Goal: Navigation & Orientation: Locate item on page

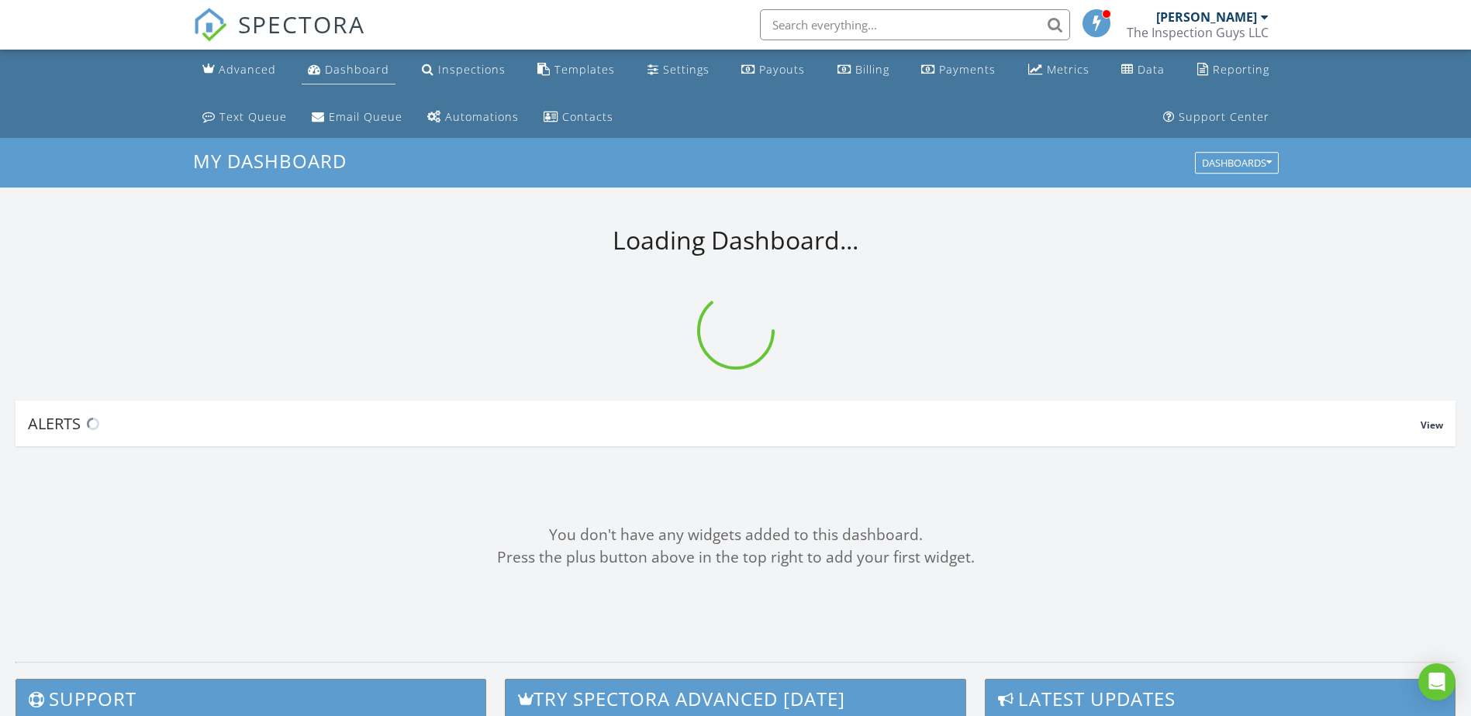
click at [361, 67] on div "Dashboard" at bounding box center [357, 69] width 64 height 15
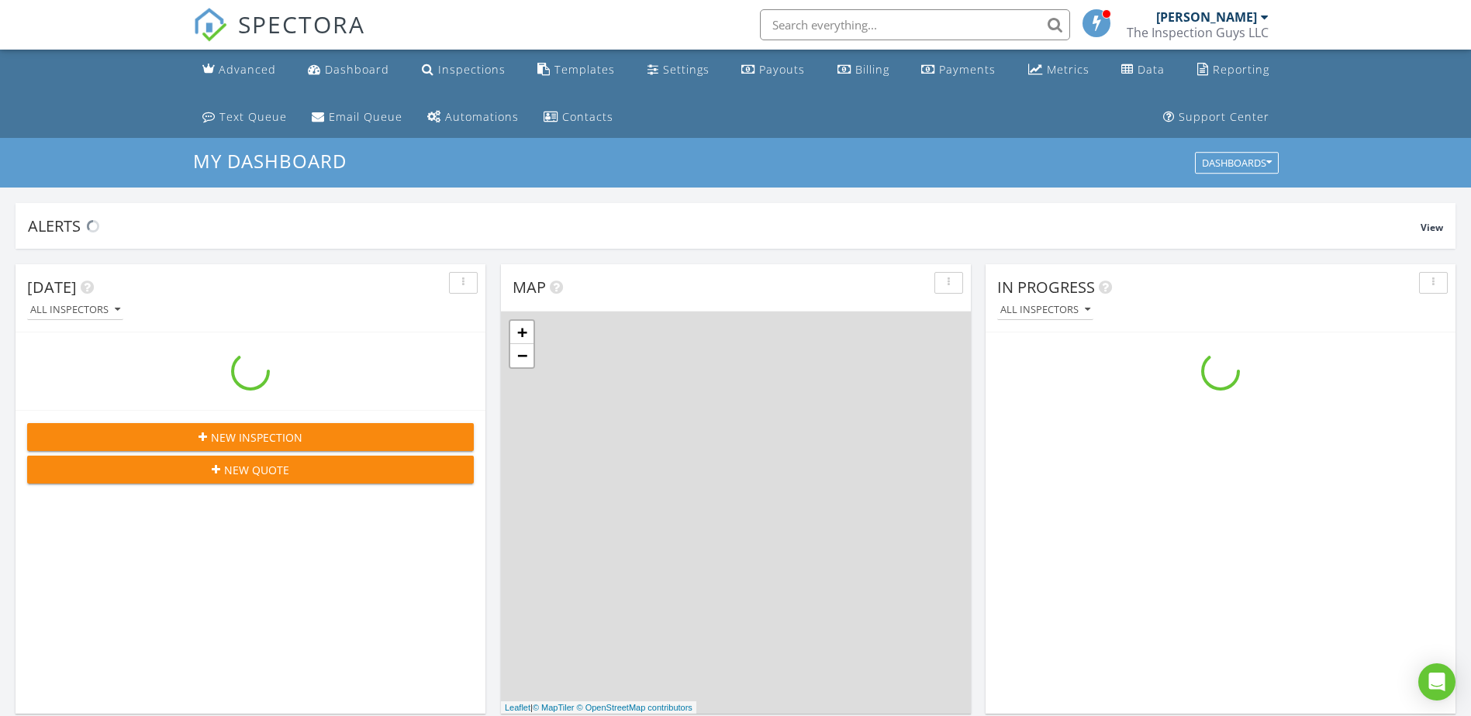
scroll to position [1435, 1495]
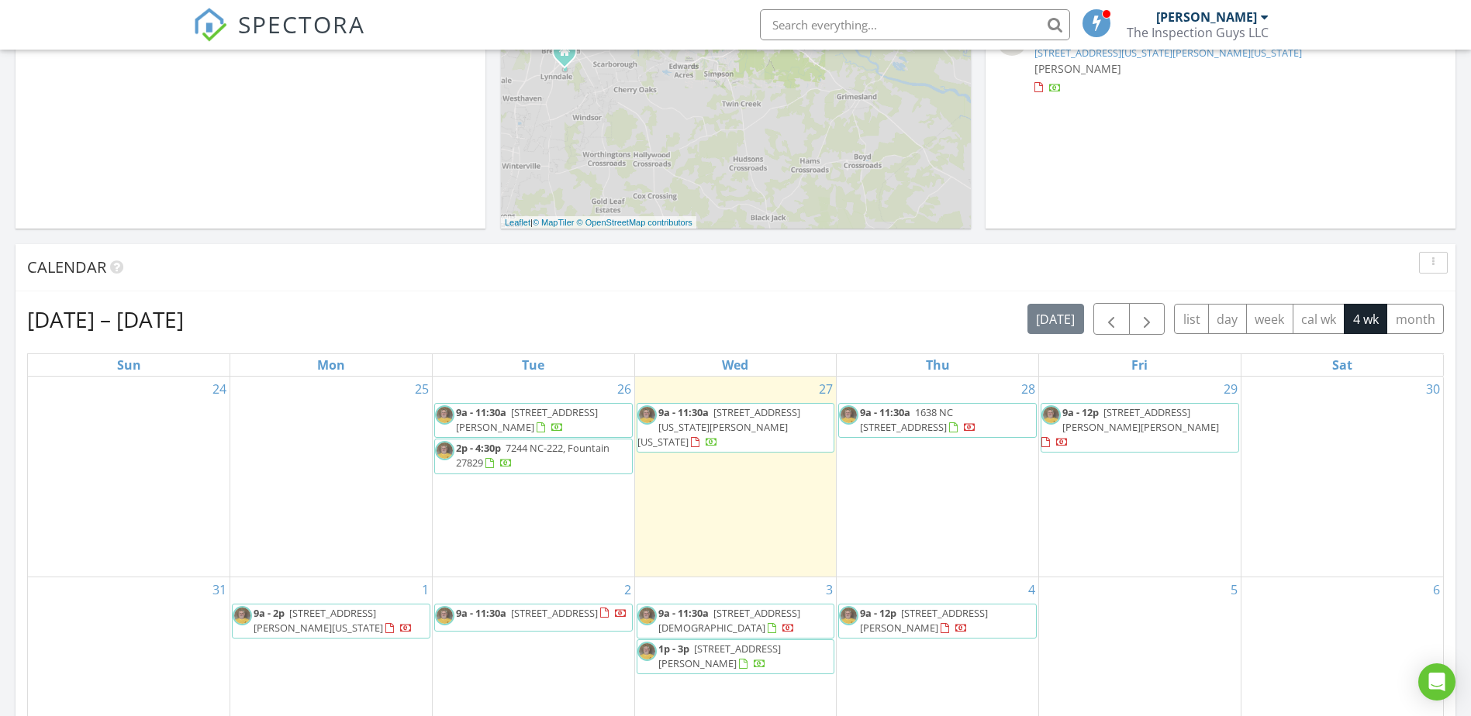
scroll to position [620, 0]
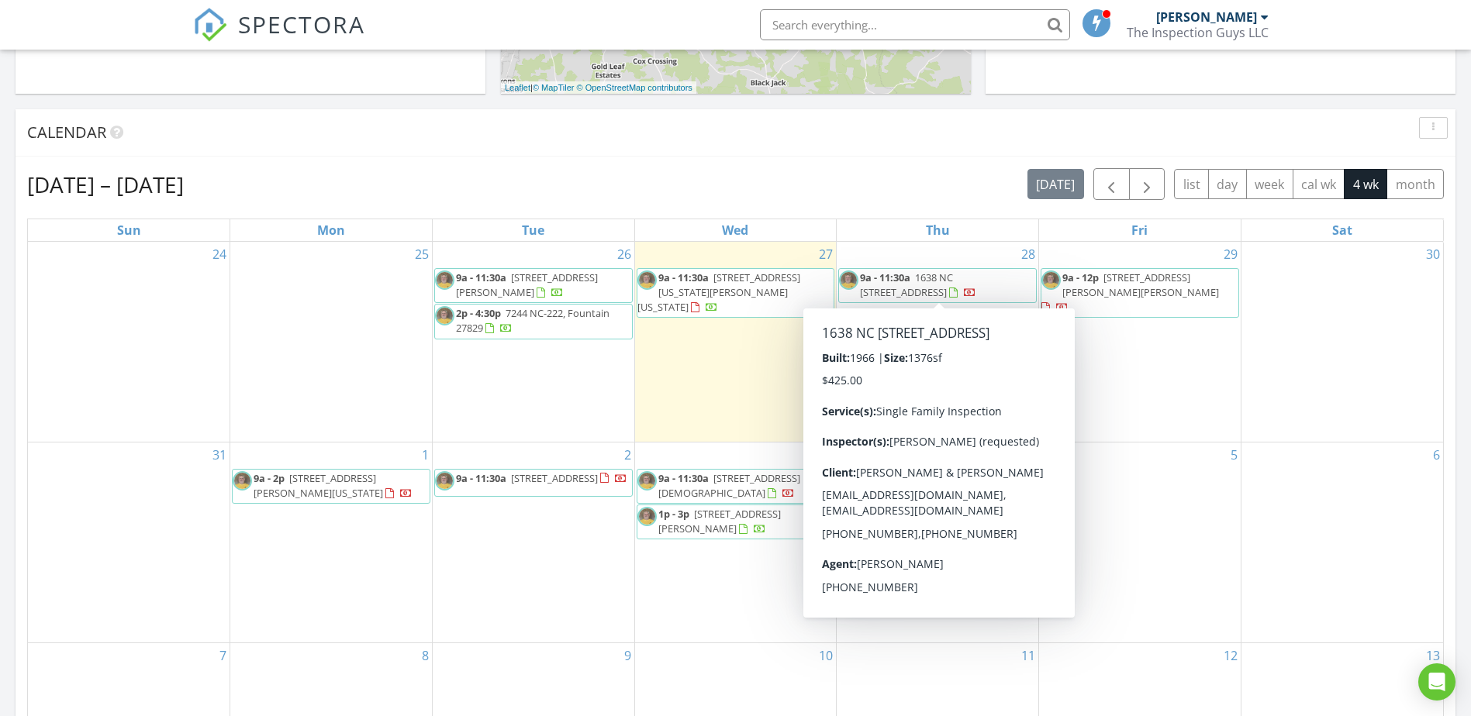
click at [984, 285] on span "9a - 11:30a 1638 NC 125, Oak City 27857" at bounding box center [937, 286] width 197 height 30
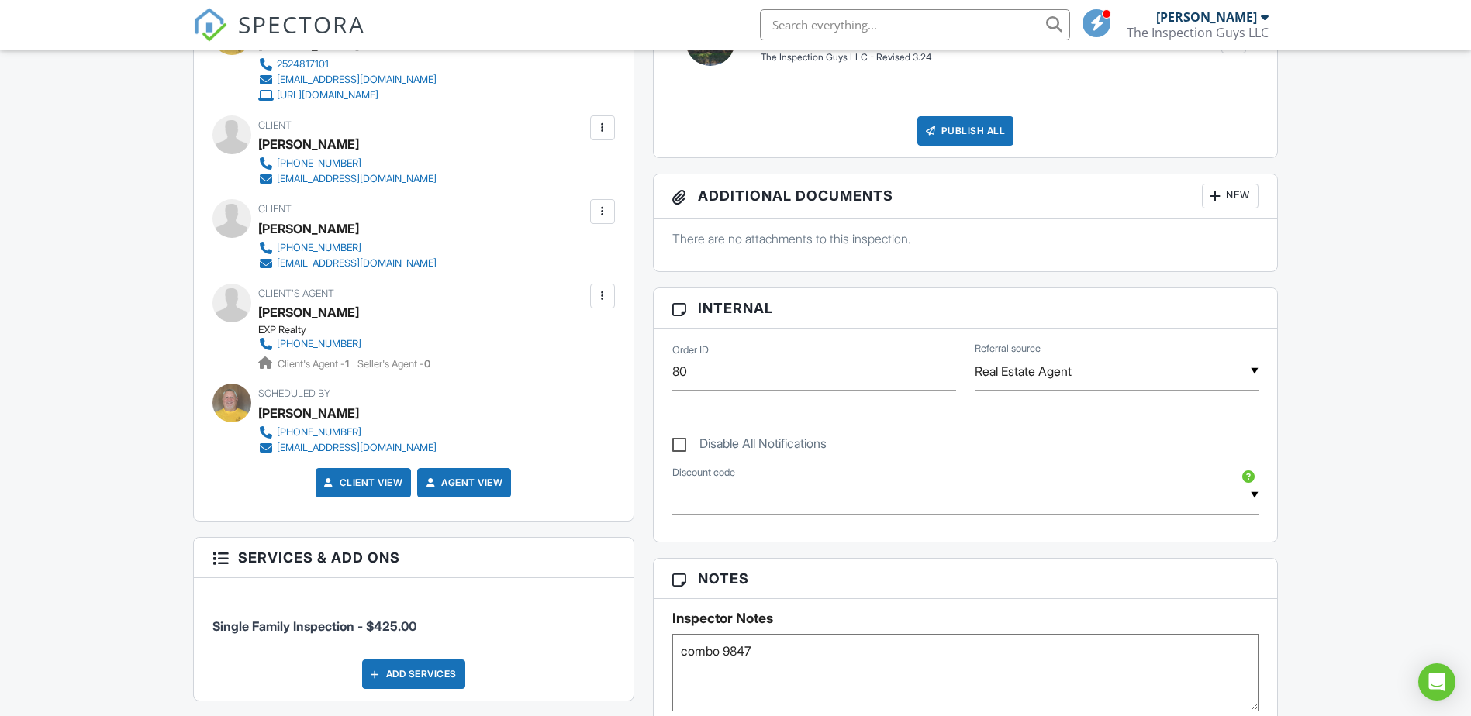
scroll to position [78, 0]
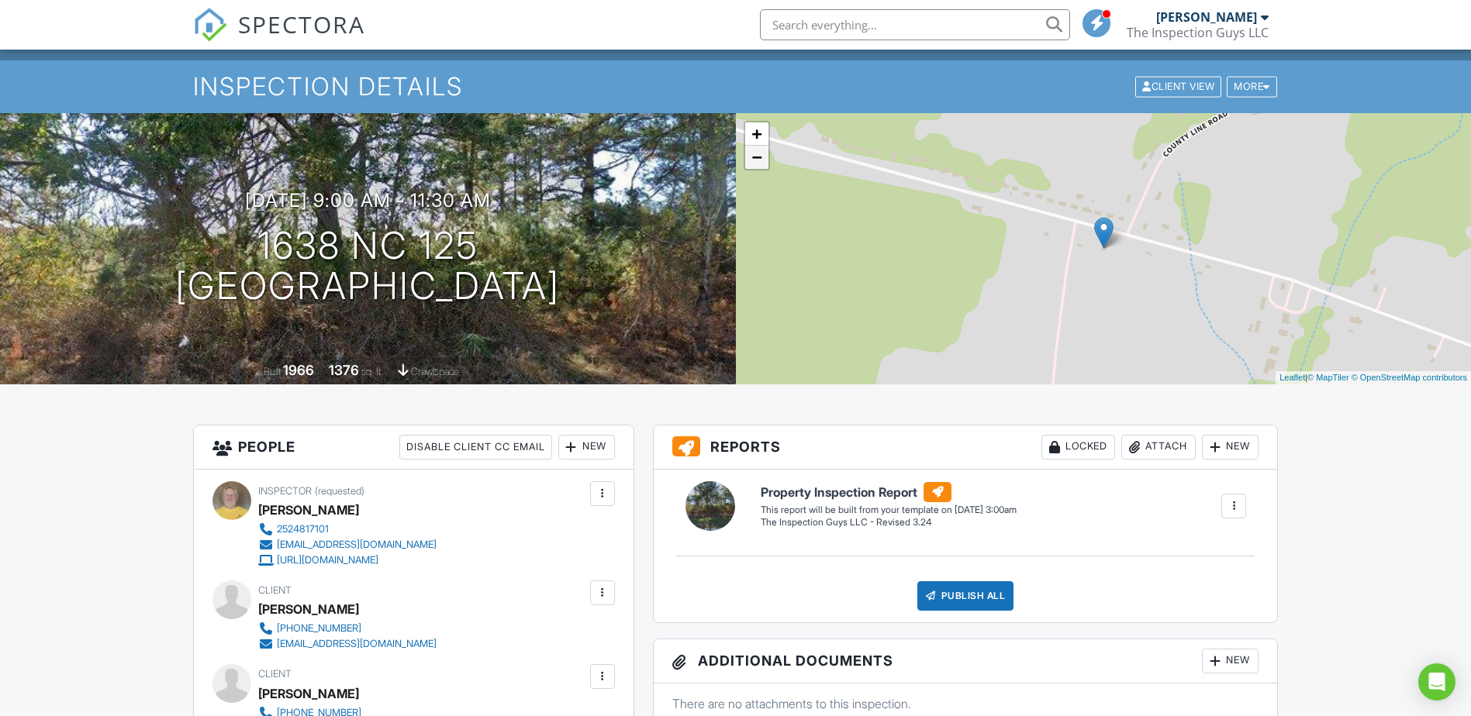
click at [757, 155] on link "−" at bounding box center [756, 157] width 23 height 23
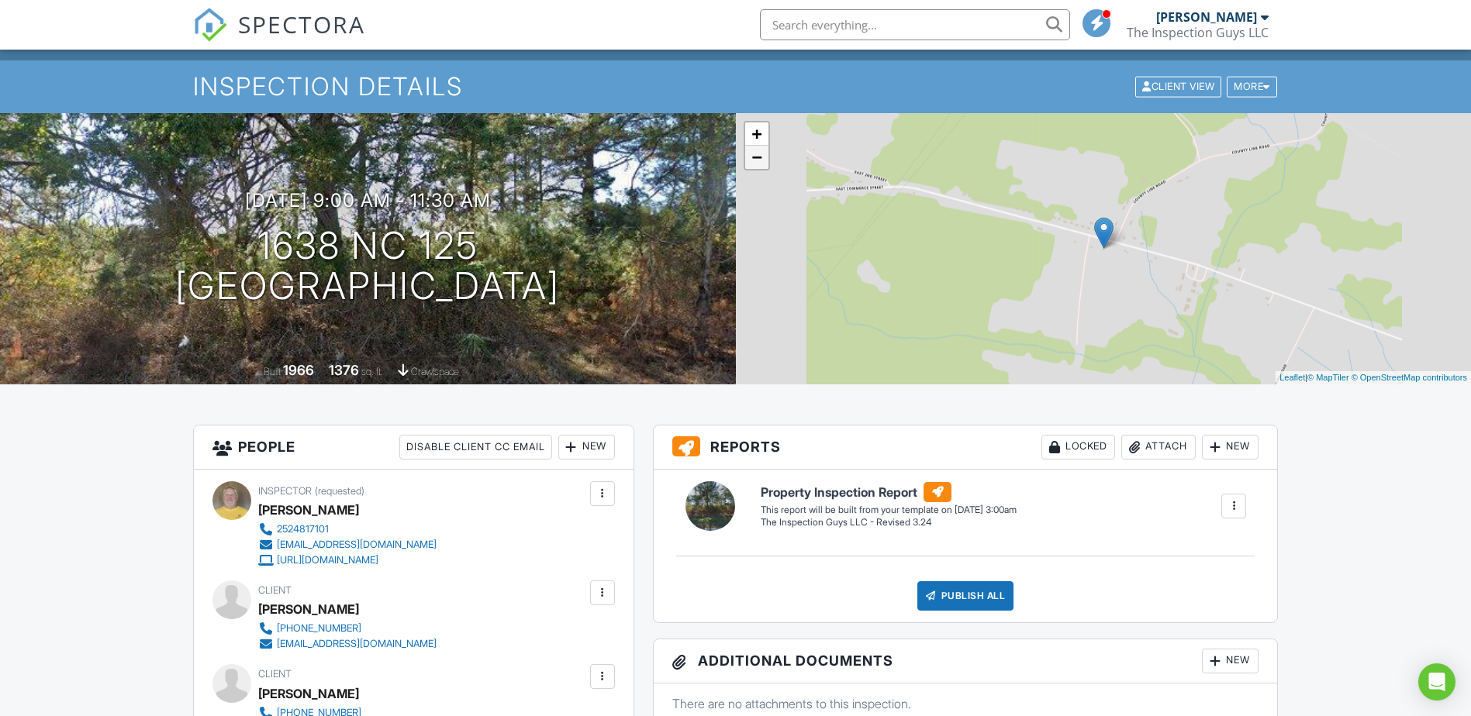
click at [757, 155] on link "−" at bounding box center [756, 157] width 23 height 23
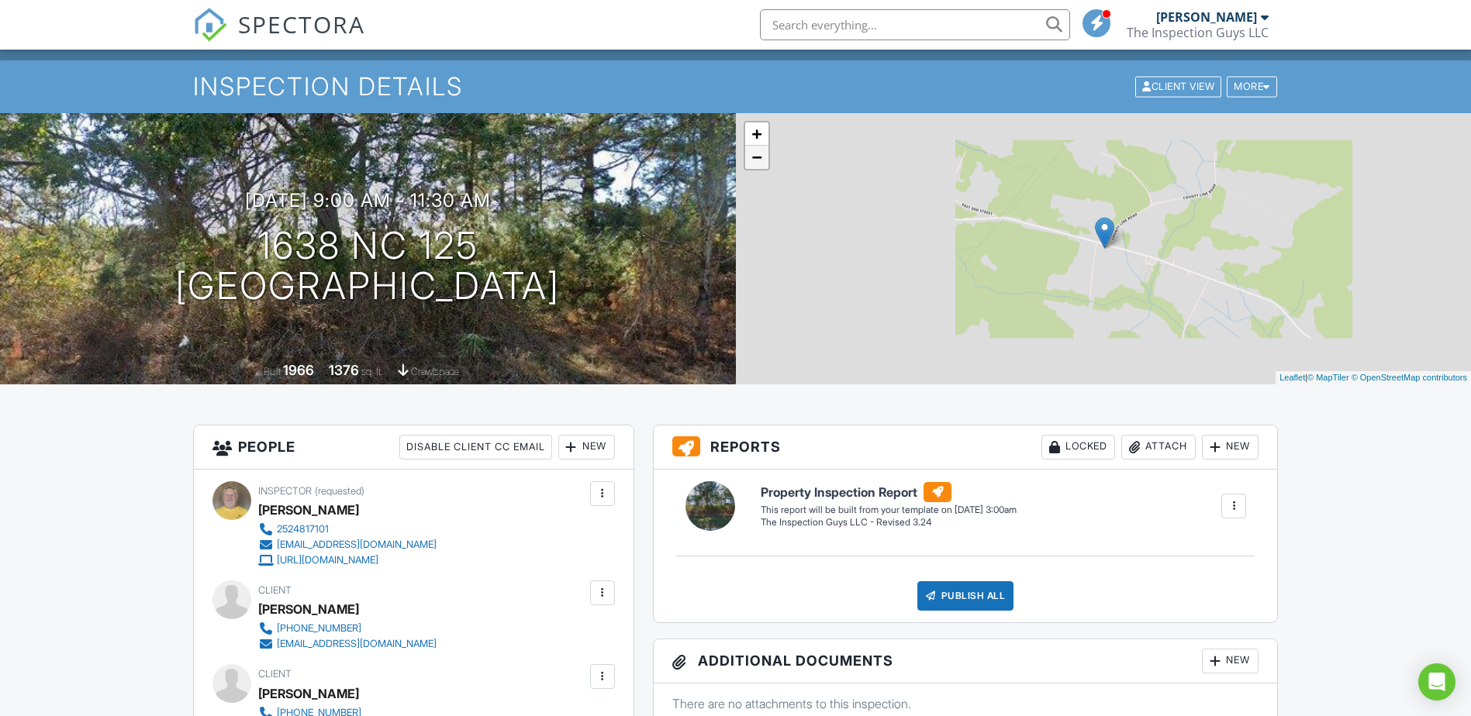
click at [757, 155] on link "−" at bounding box center [756, 157] width 23 height 23
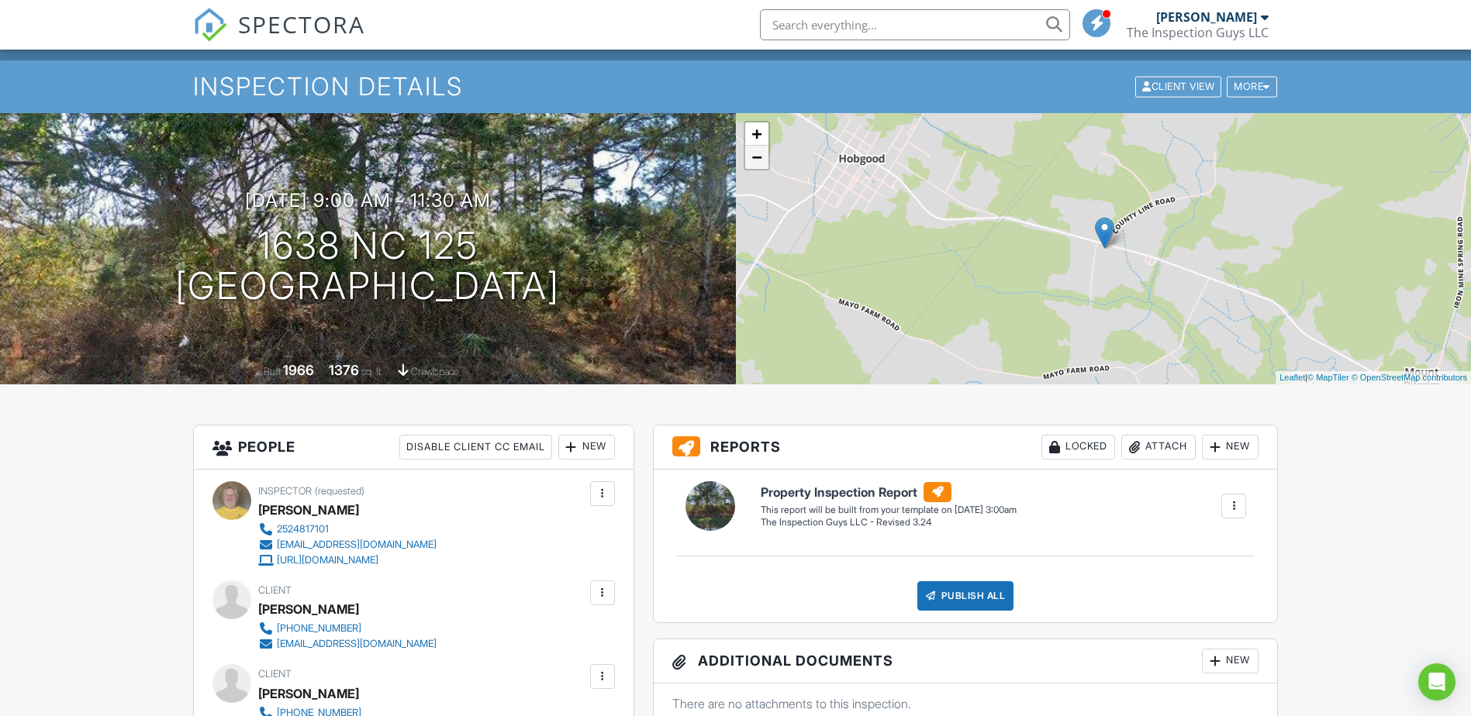
click at [757, 155] on link "−" at bounding box center [756, 157] width 23 height 23
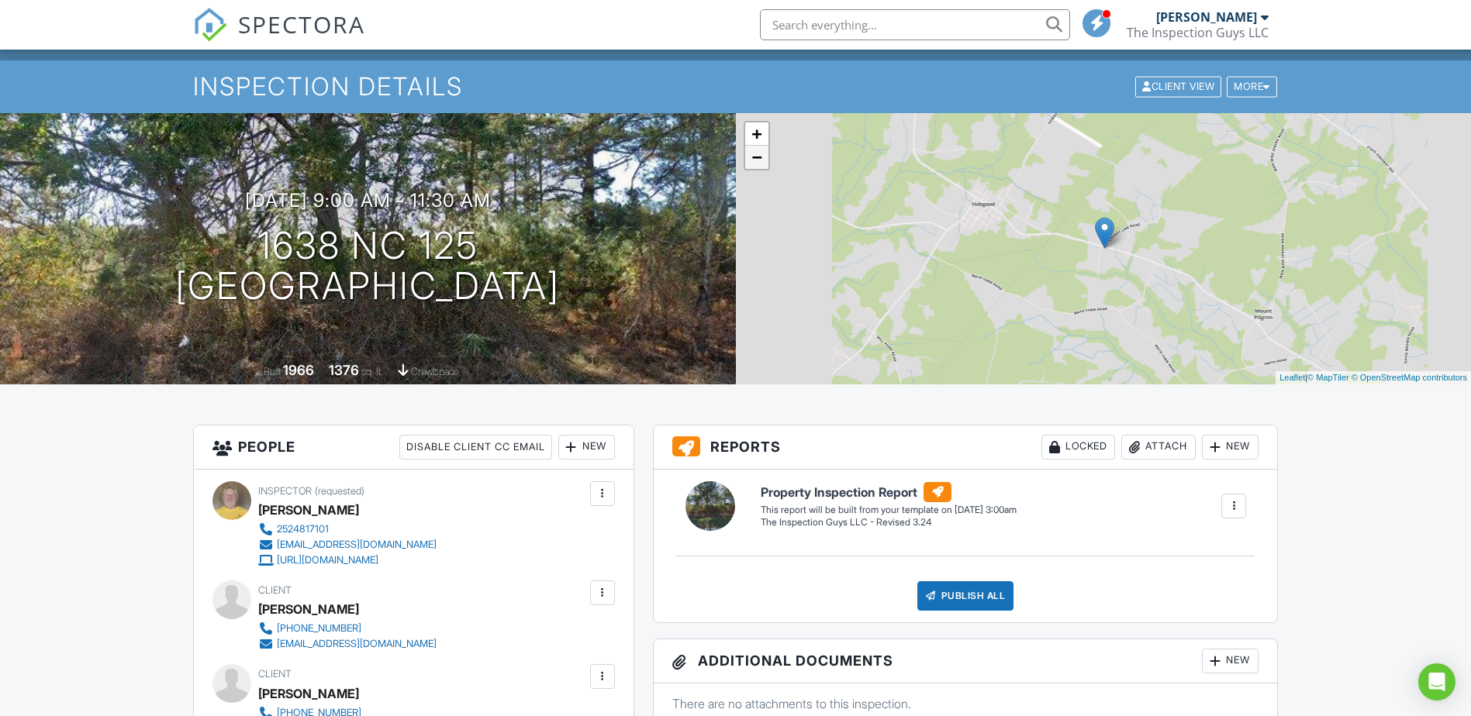
click at [757, 155] on link "−" at bounding box center [756, 157] width 23 height 23
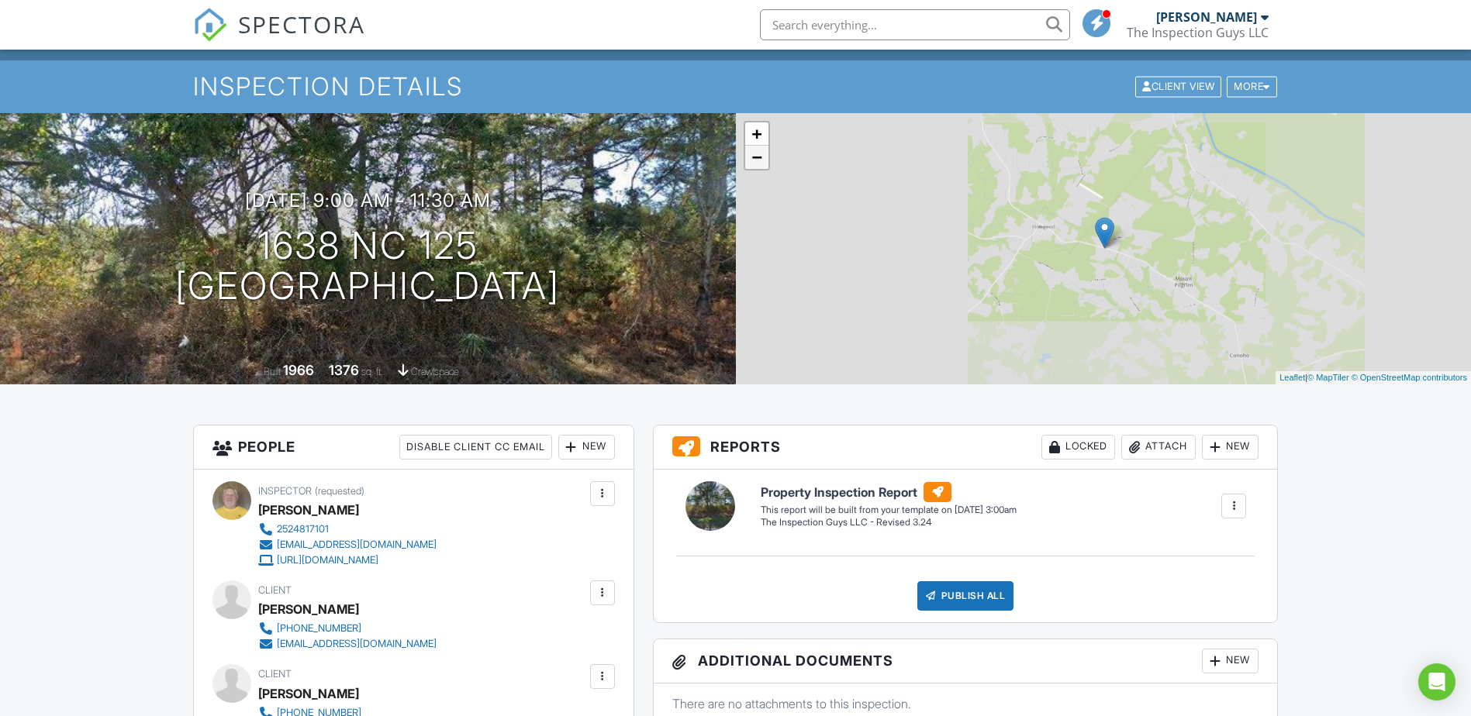
click at [757, 155] on link "−" at bounding box center [756, 157] width 23 height 23
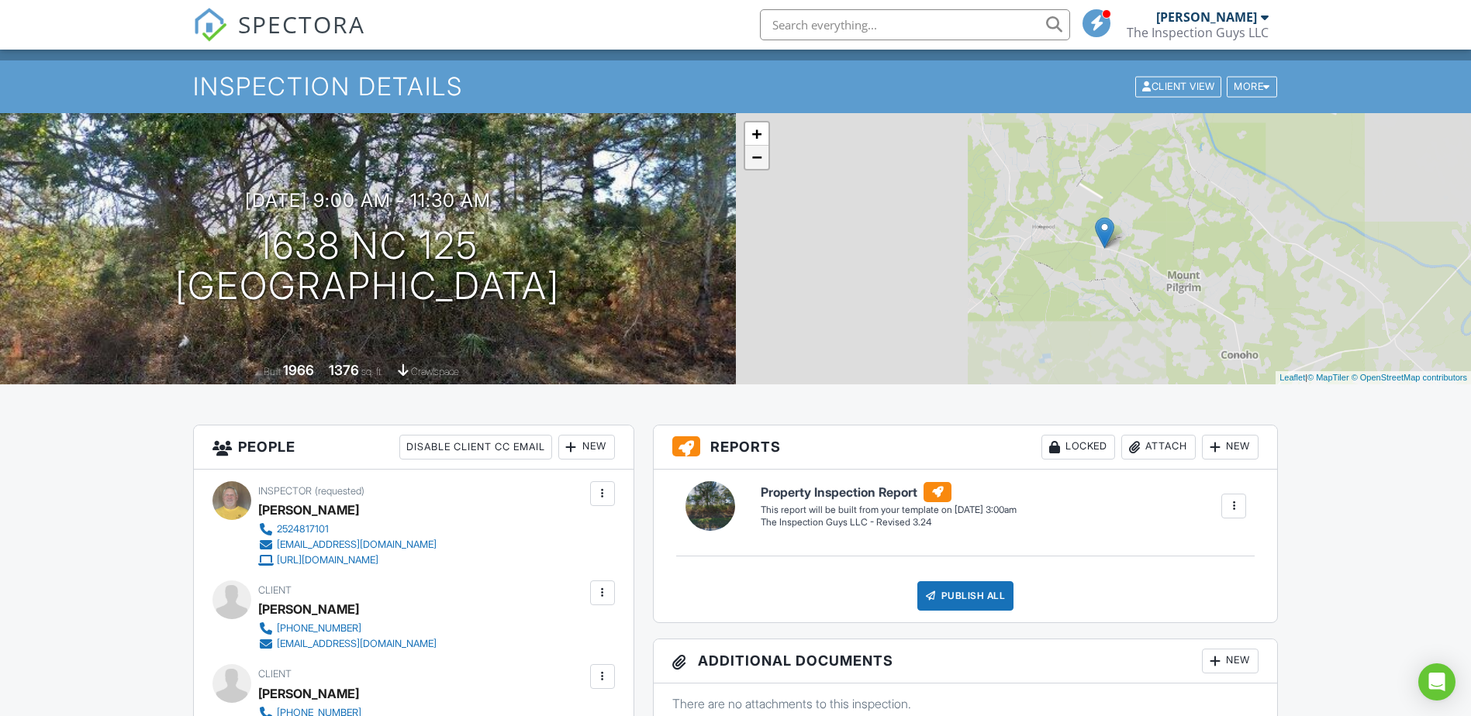
click at [757, 155] on link "−" at bounding box center [756, 157] width 23 height 23
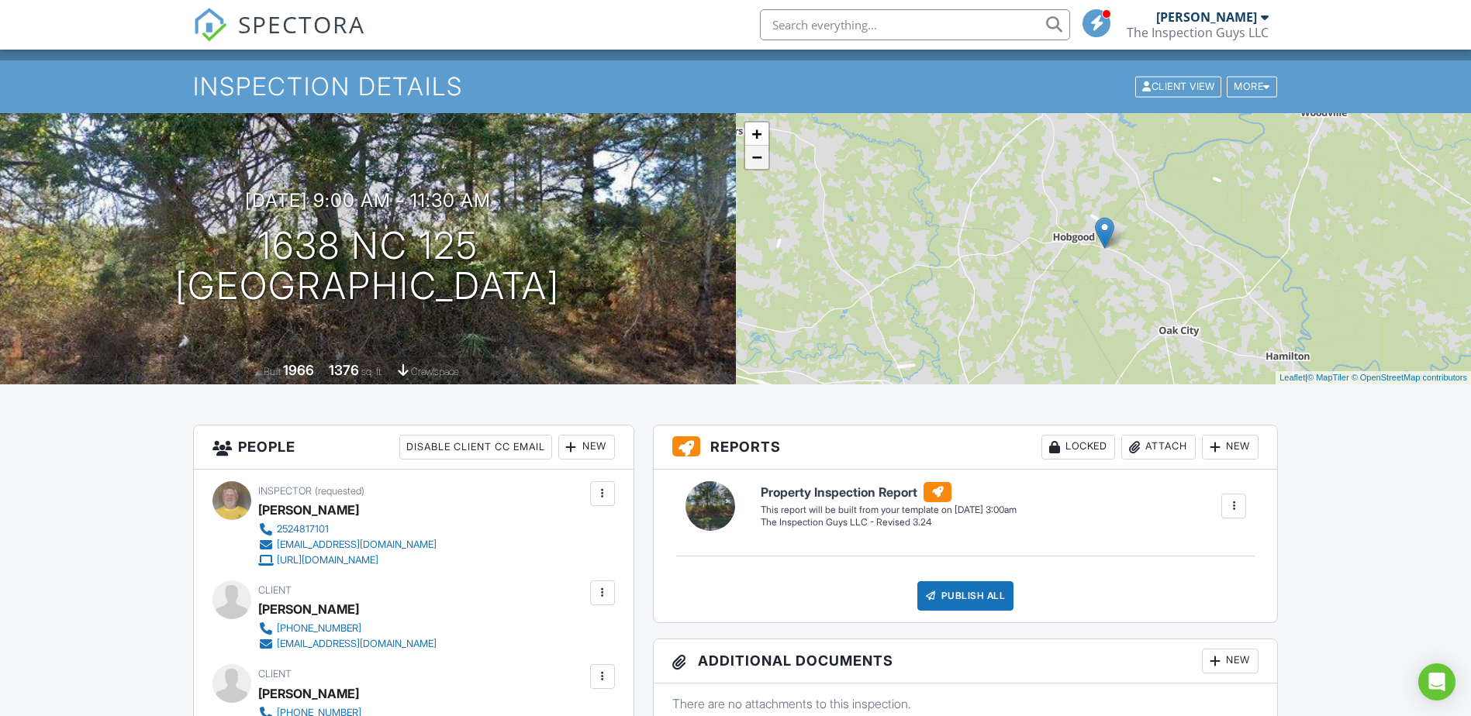
click at [757, 155] on link "−" at bounding box center [756, 157] width 23 height 23
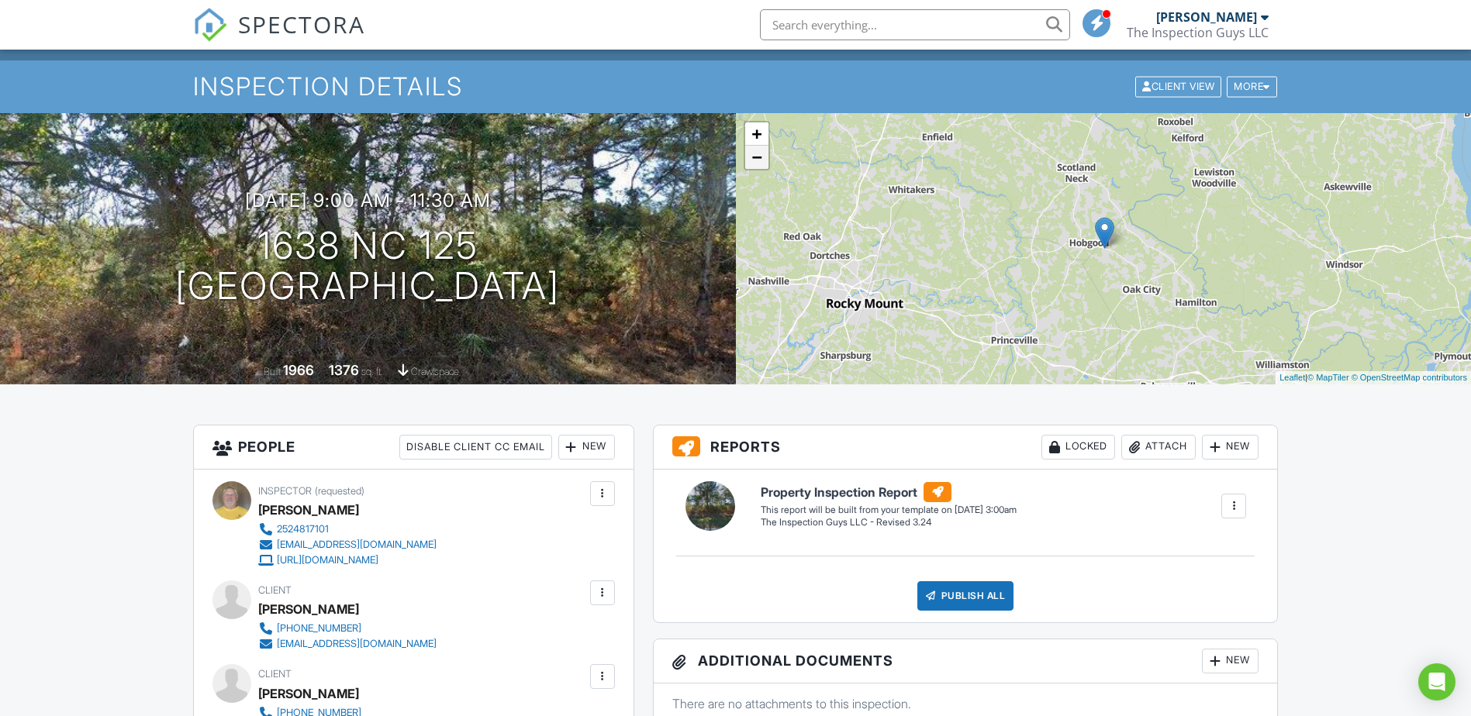
click at [757, 155] on link "−" at bounding box center [756, 157] width 23 height 23
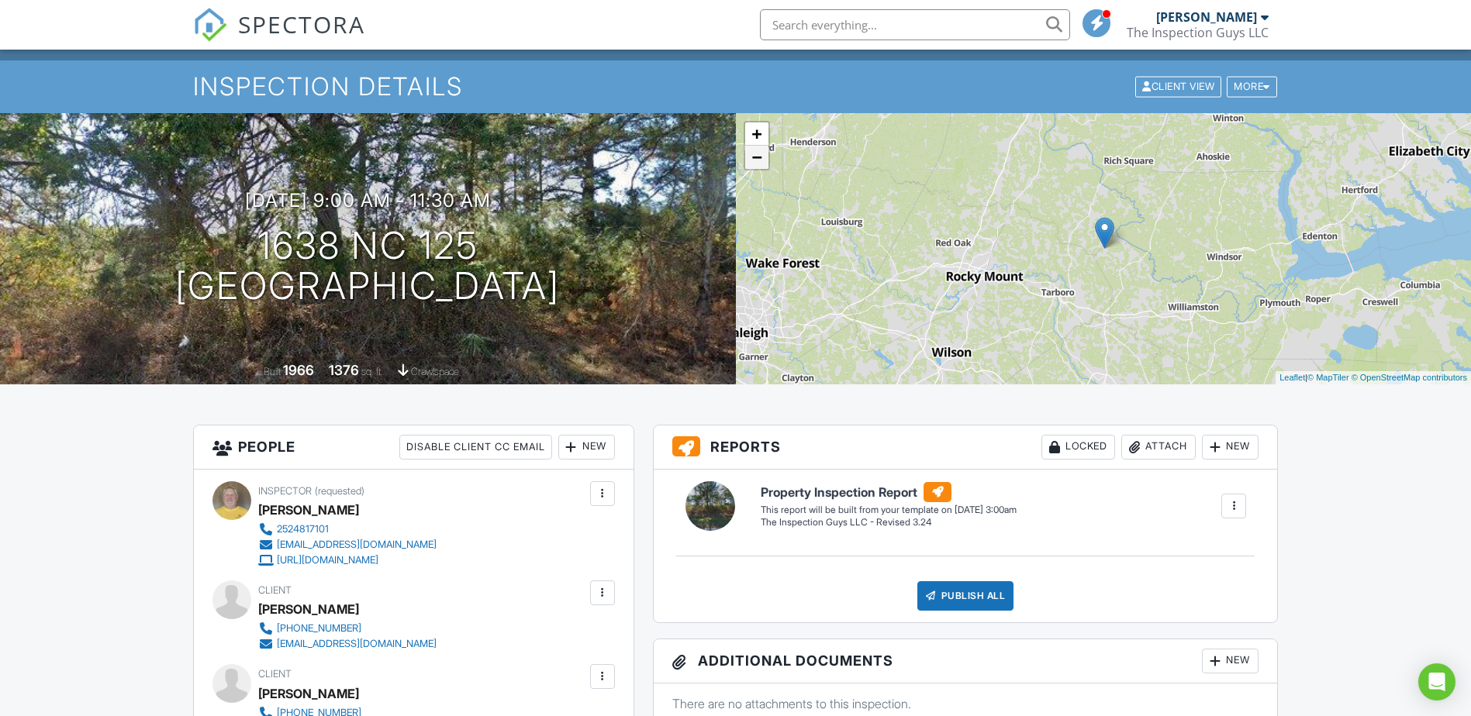
click at [757, 155] on link "−" at bounding box center [756, 157] width 23 height 23
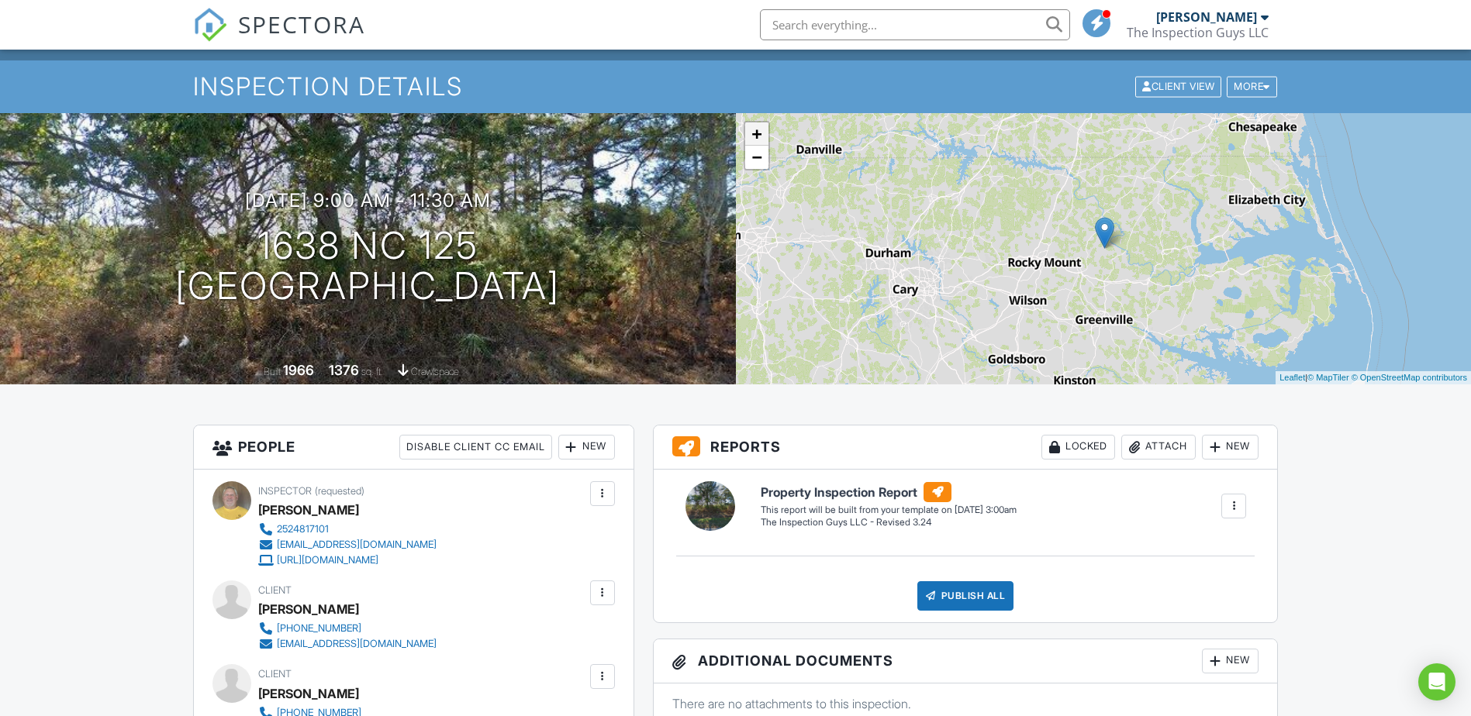
click at [758, 129] on link "+" at bounding box center [756, 134] width 23 height 23
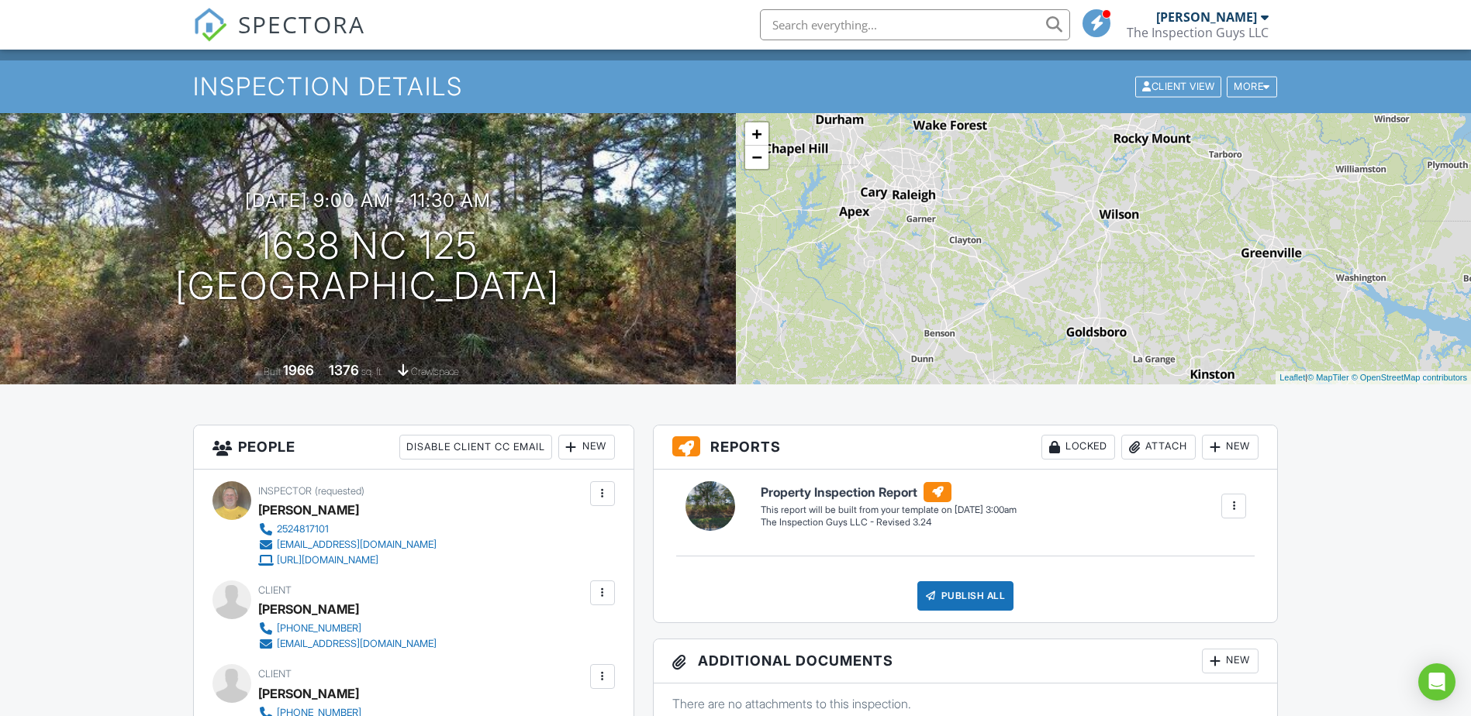
drag, startPoint x: 885, startPoint y: 312, endPoint x: 1054, endPoint y: 171, distance: 220.2
click at [1054, 171] on div "+ − Leaflet | © MapTiler © OpenStreetMap contributors" at bounding box center [1104, 248] width 736 height 271
click at [757, 132] on link "+" at bounding box center [756, 134] width 23 height 23
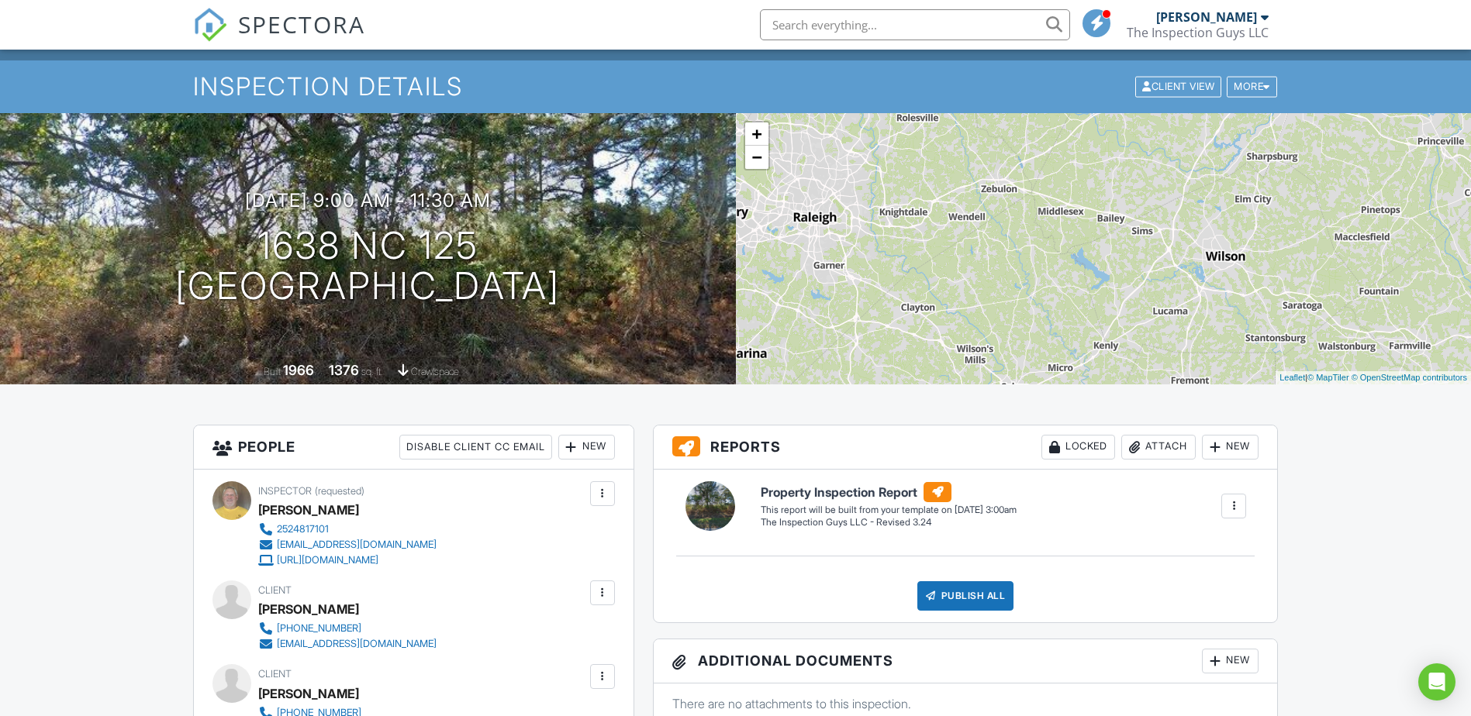
drag, startPoint x: 890, startPoint y: 253, endPoint x: 983, endPoint y: 327, distance: 119.1
click at [983, 327] on div "+ − Leaflet | © MapTiler © OpenStreetMap contributors" at bounding box center [1104, 248] width 736 height 271
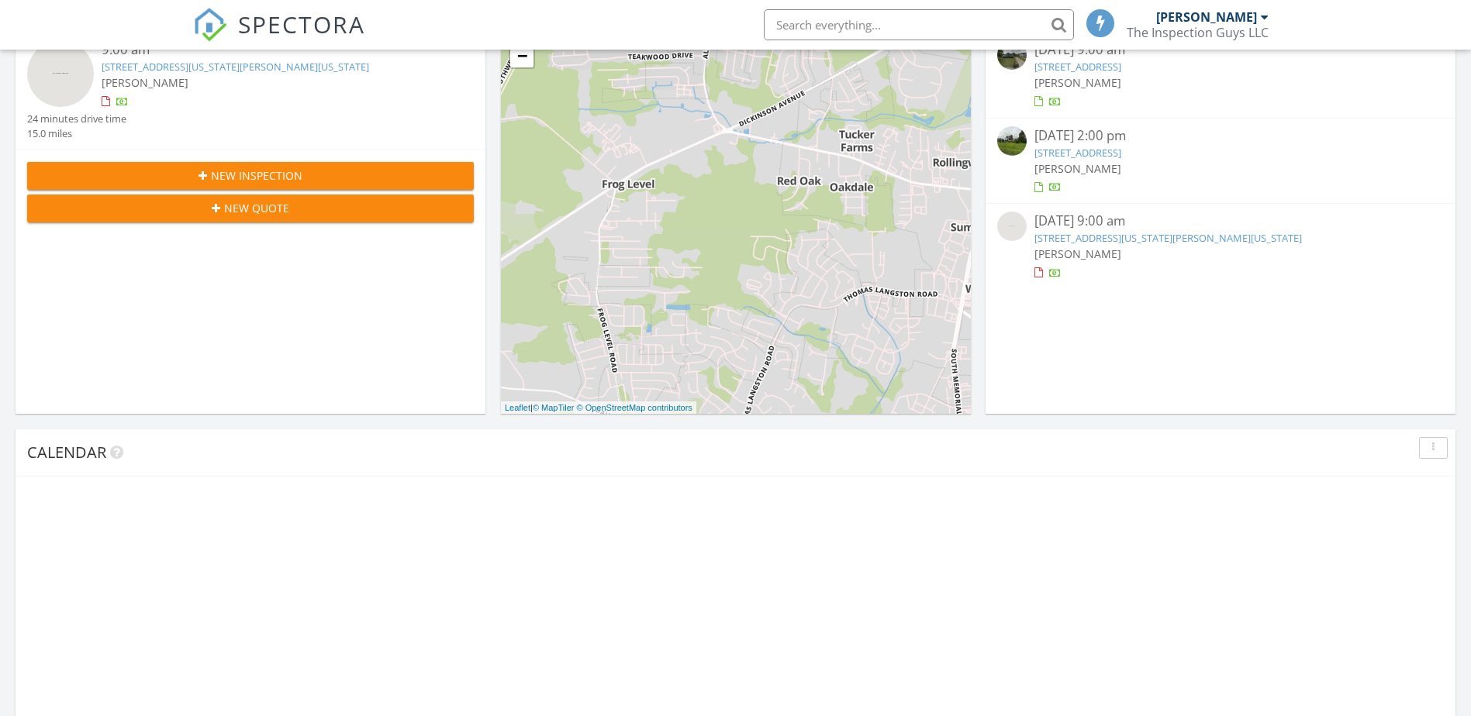
scroll to position [620, 0]
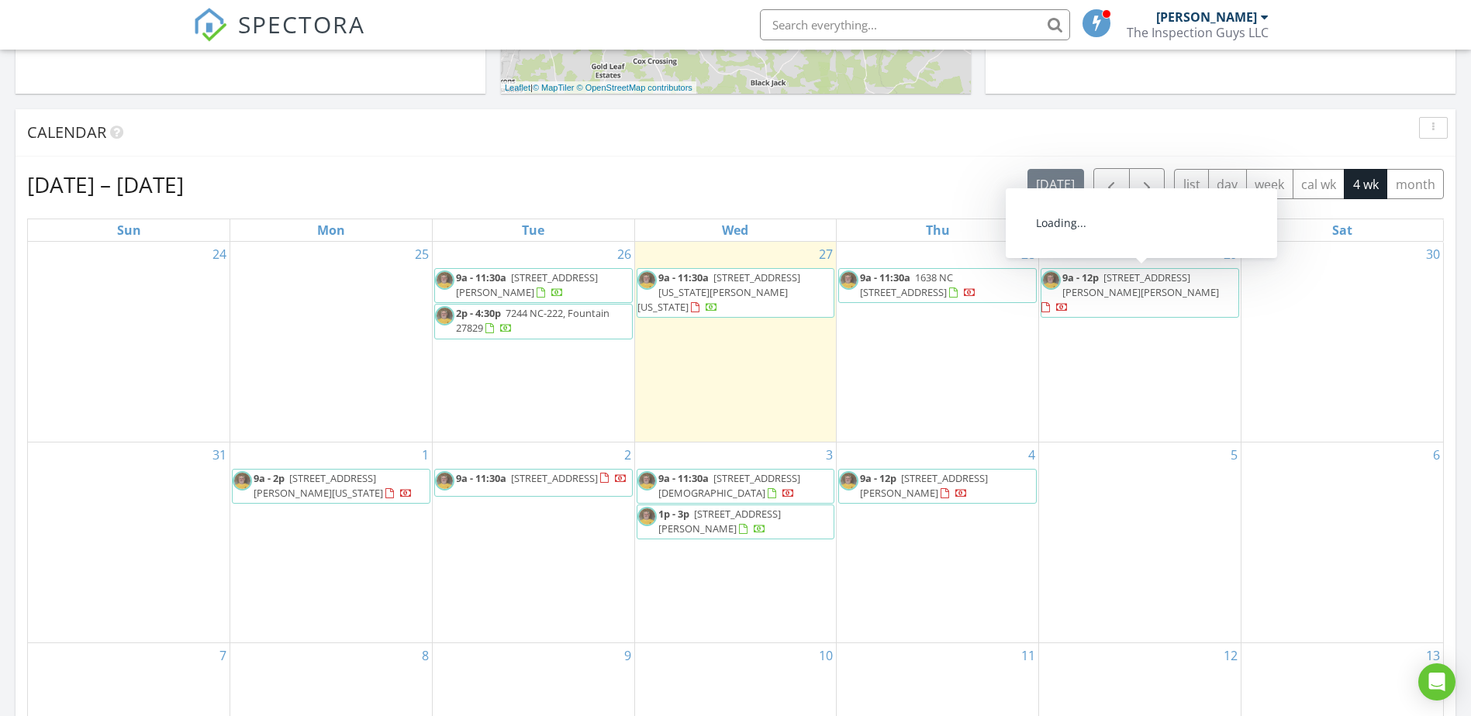
click at [1172, 277] on span "[STREET_ADDRESS][PERSON_NAME][PERSON_NAME]" at bounding box center [1140, 285] width 157 height 29
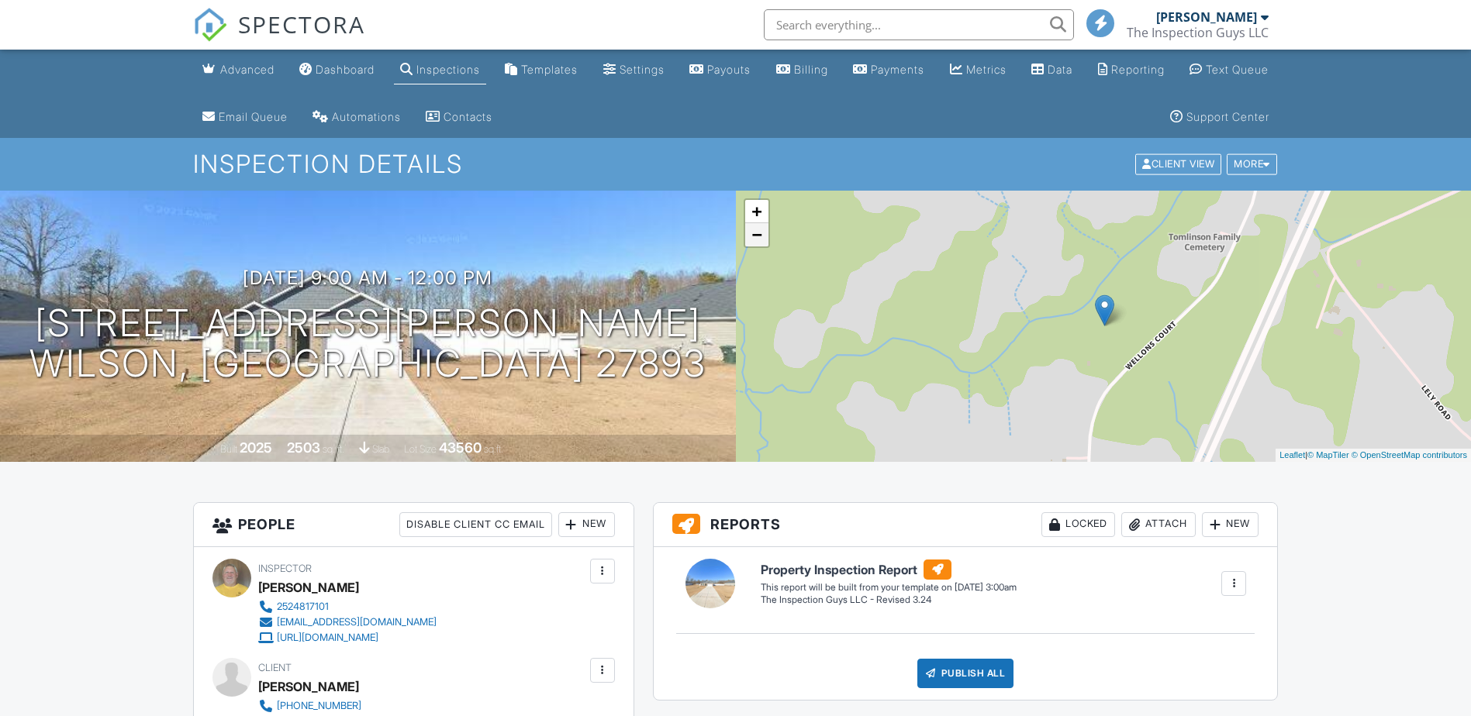
click at [760, 231] on link "−" at bounding box center [756, 234] width 23 height 23
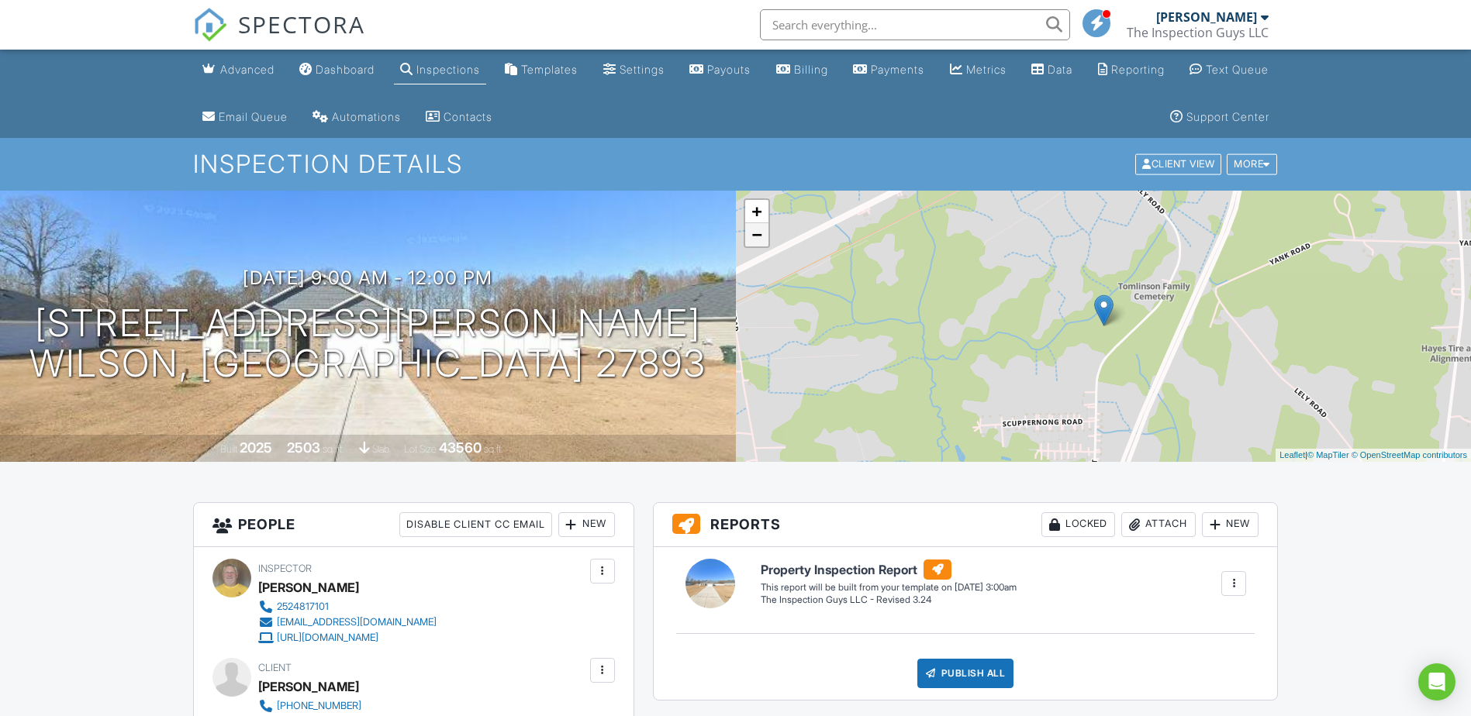
click at [760, 231] on link "−" at bounding box center [756, 234] width 23 height 23
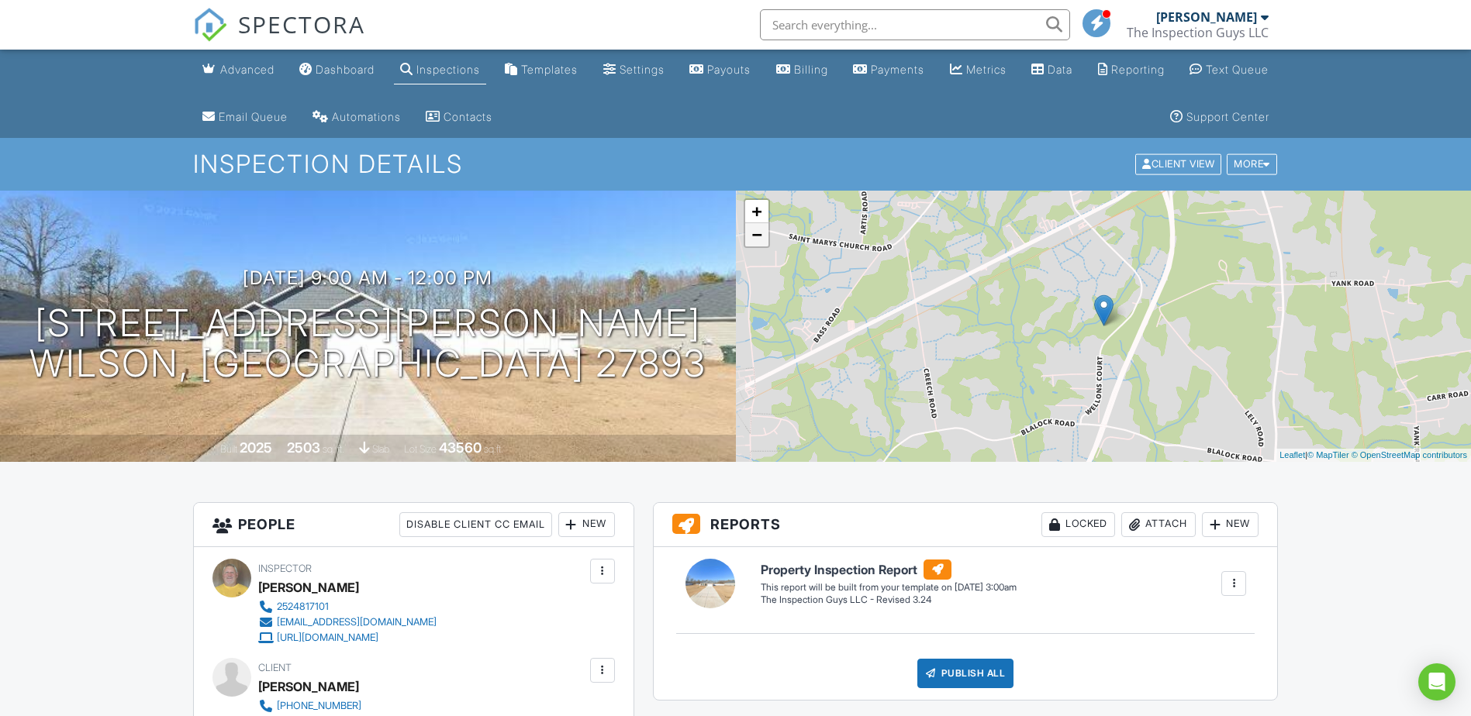
click at [760, 231] on link "−" at bounding box center [756, 234] width 23 height 23
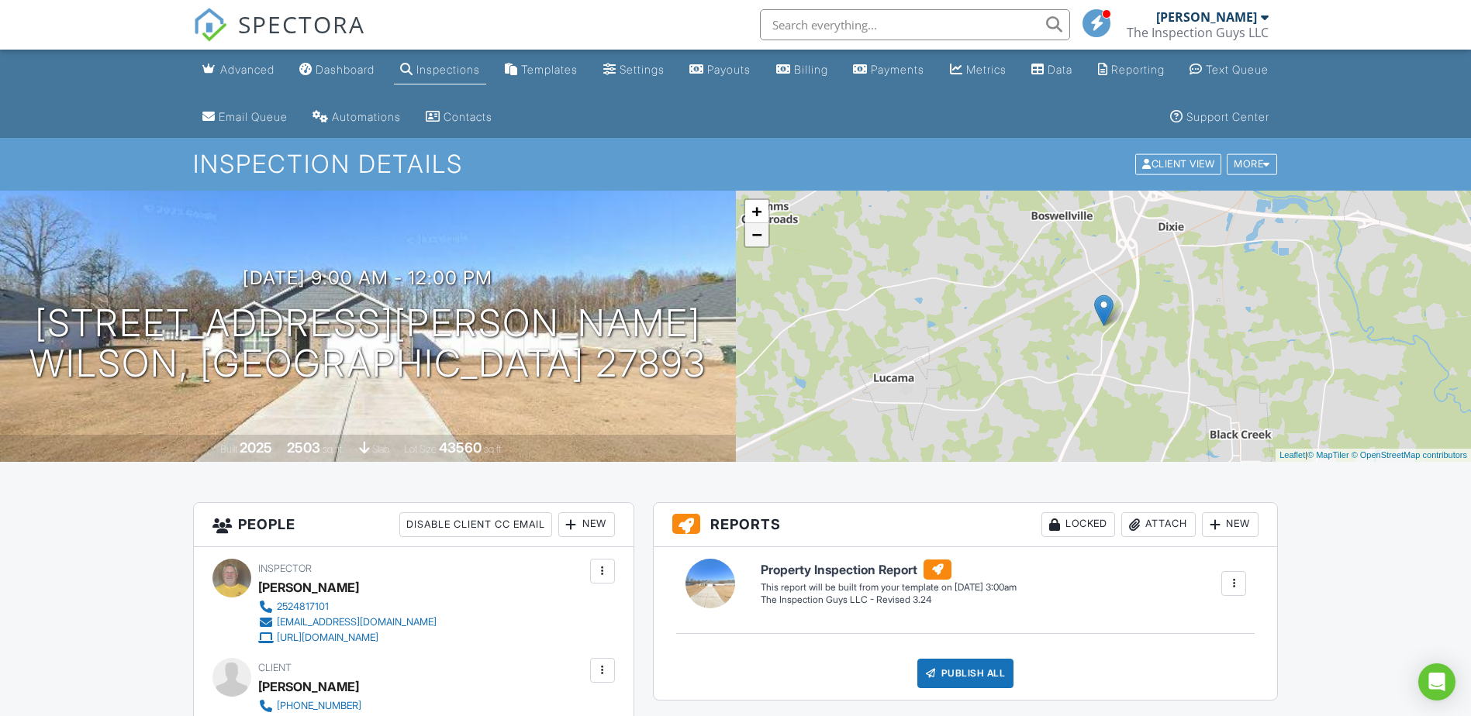
click at [760, 231] on link "−" at bounding box center [756, 234] width 23 height 23
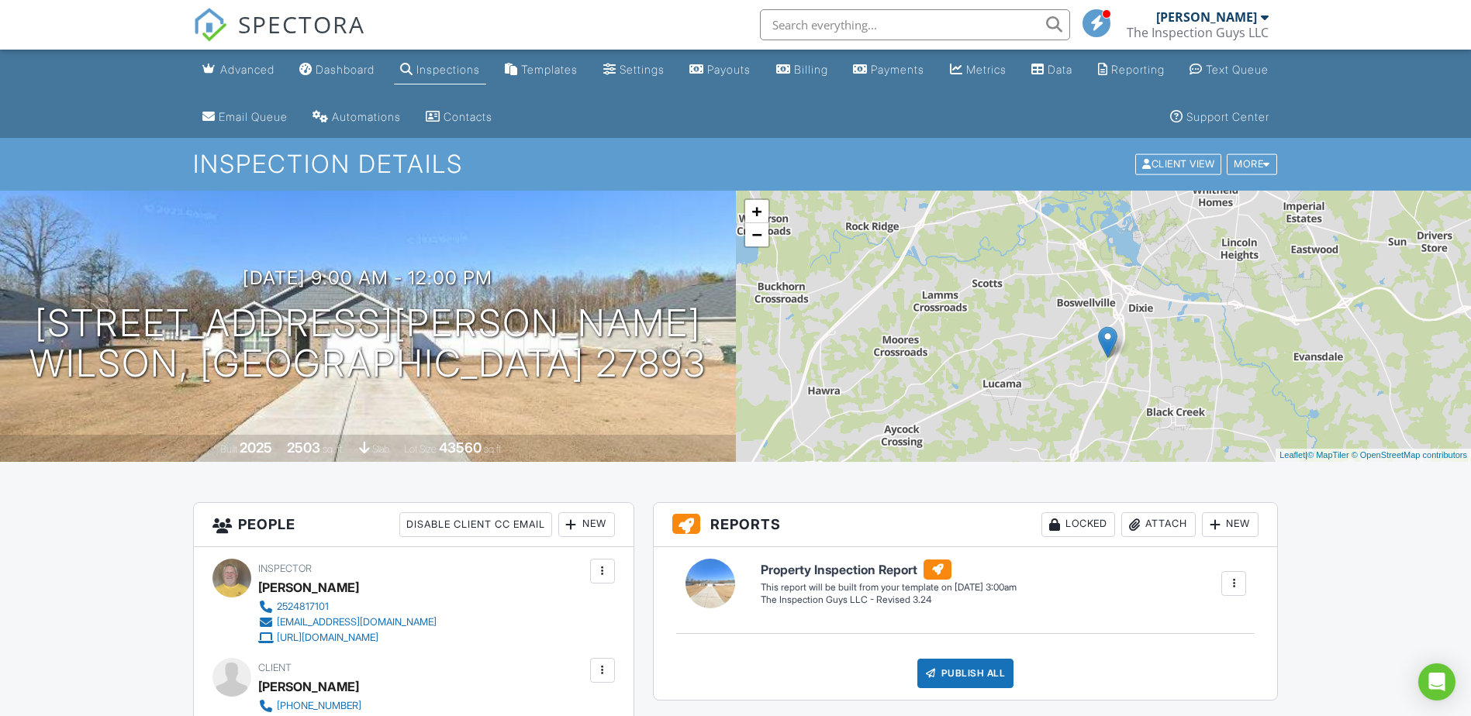
drag, startPoint x: 900, startPoint y: 400, endPoint x: 913, endPoint y: 432, distance: 34.4
click at [913, 432] on div "+ − Leaflet | © MapTiler © OpenStreetMap contributors" at bounding box center [1104, 326] width 736 height 271
click at [761, 229] on link "−" at bounding box center [756, 234] width 23 height 23
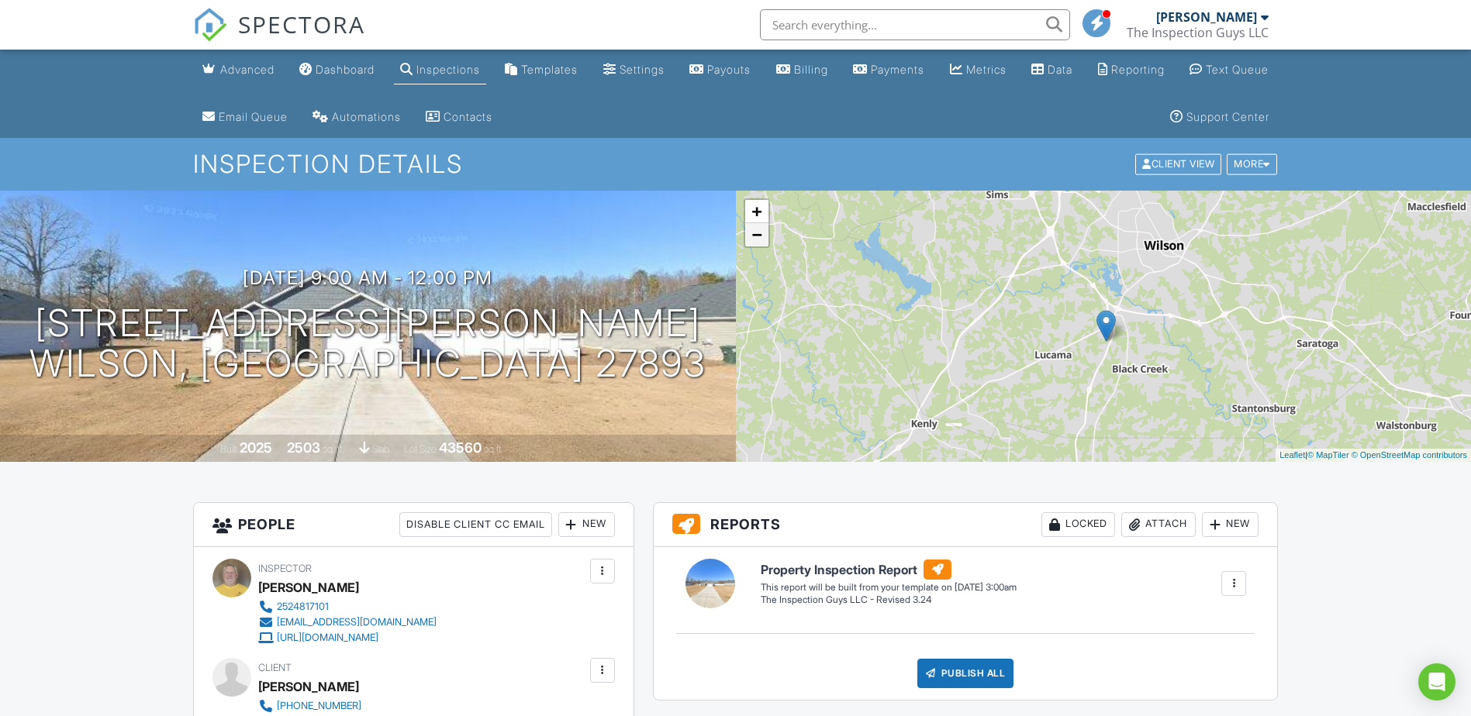
click at [761, 229] on link "−" at bounding box center [756, 234] width 23 height 23
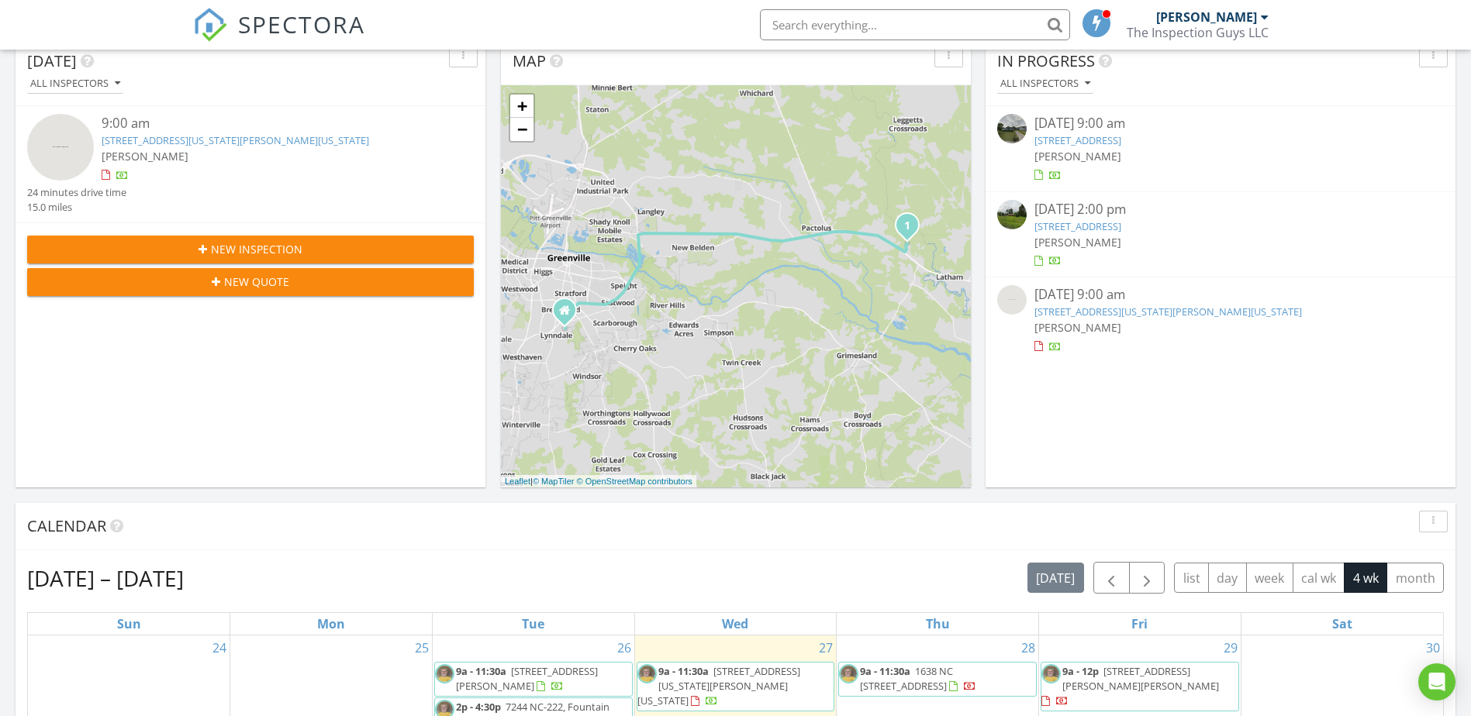
scroll to position [78, 0]
